Goal: Navigation & Orientation: Find specific page/section

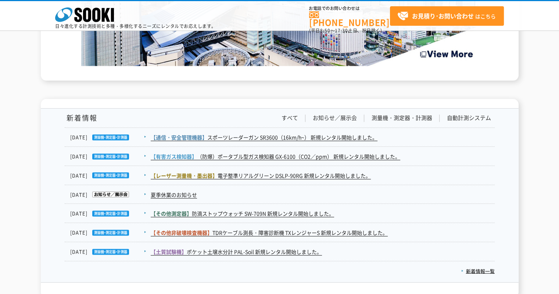
scroll to position [1286, 0]
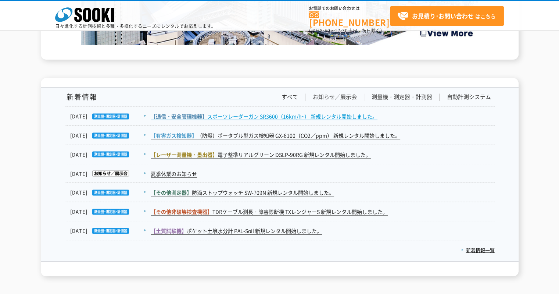
click at [162, 118] on span "【通信・安全管理機器】" at bounding box center [179, 115] width 57 height 7
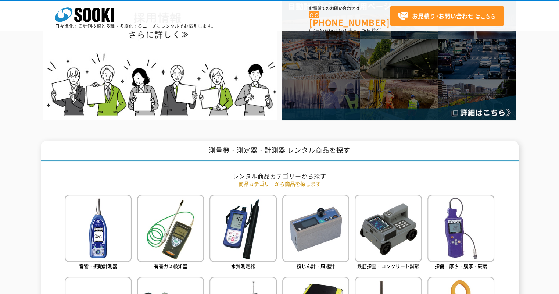
scroll to position [0, 0]
